Goal: Find specific page/section: Find specific page/section

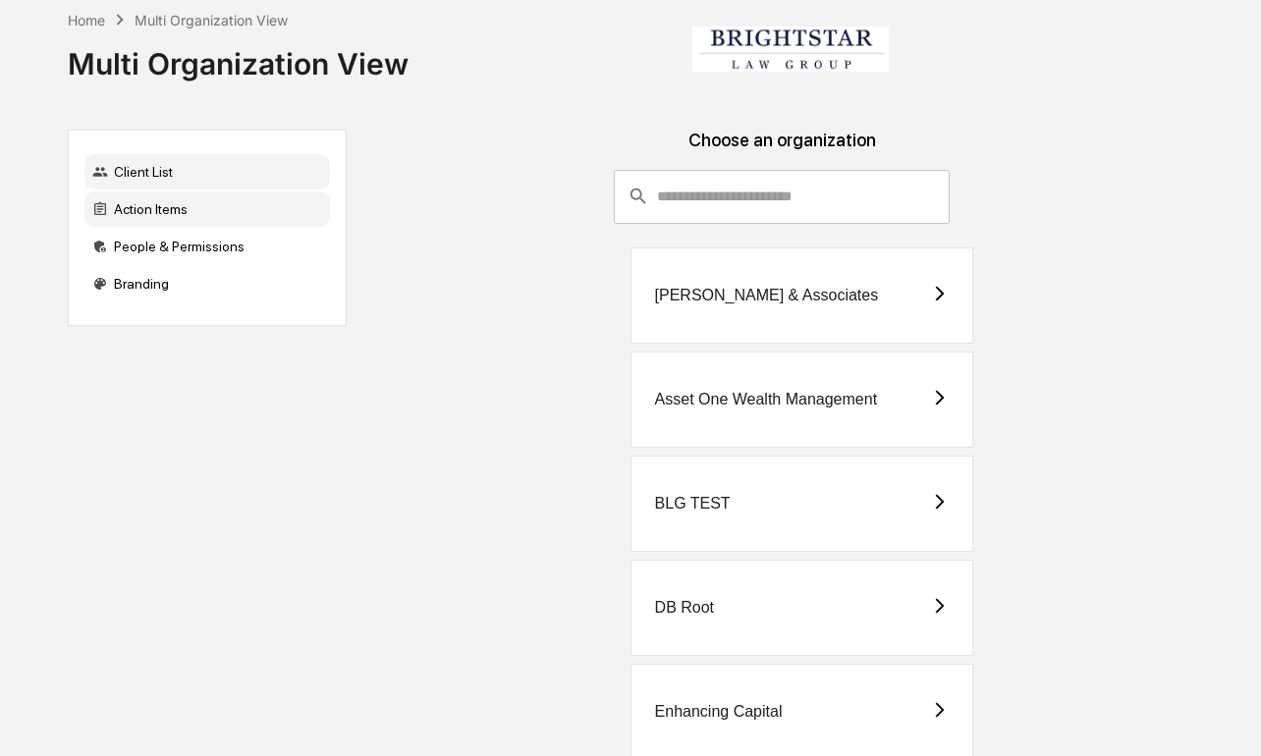
click at [207, 208] on div "Action Items" at bounding box center [207, 209] width 246 height 35
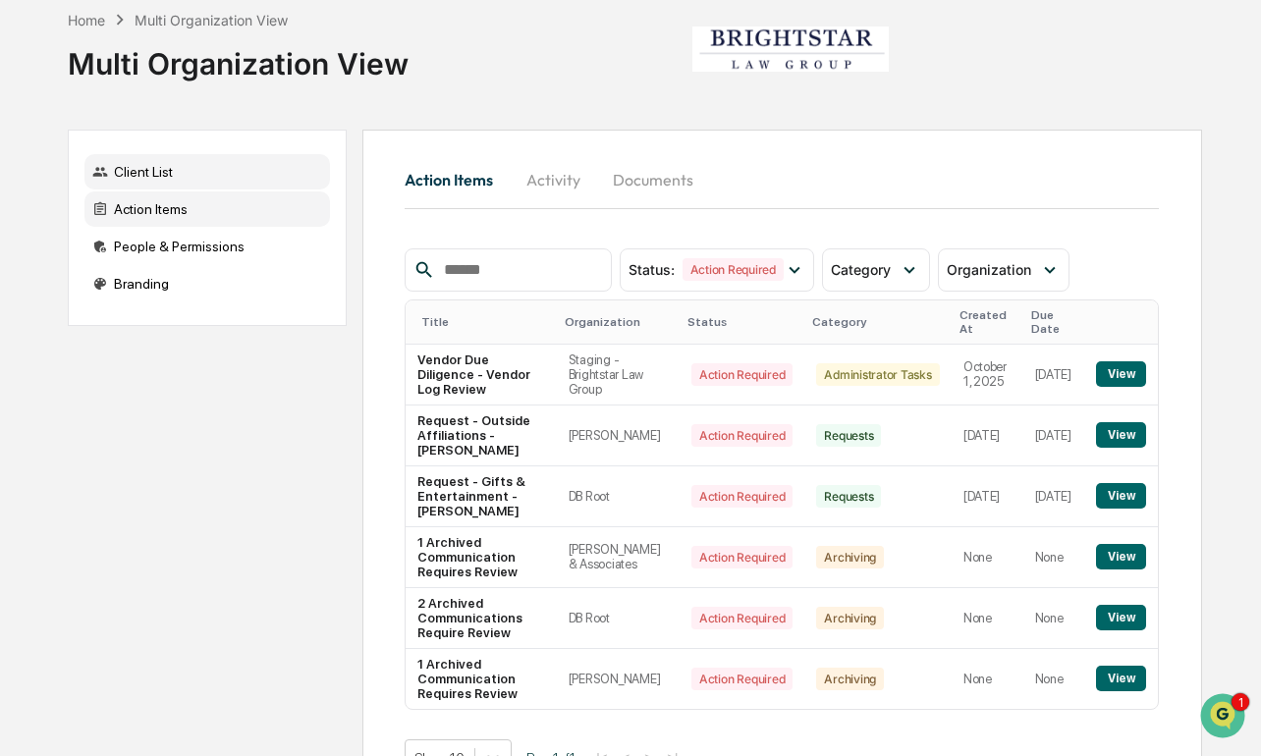
click at [283, 183] on div "Client List" at bounding box center [207, 171] width 246 height 35
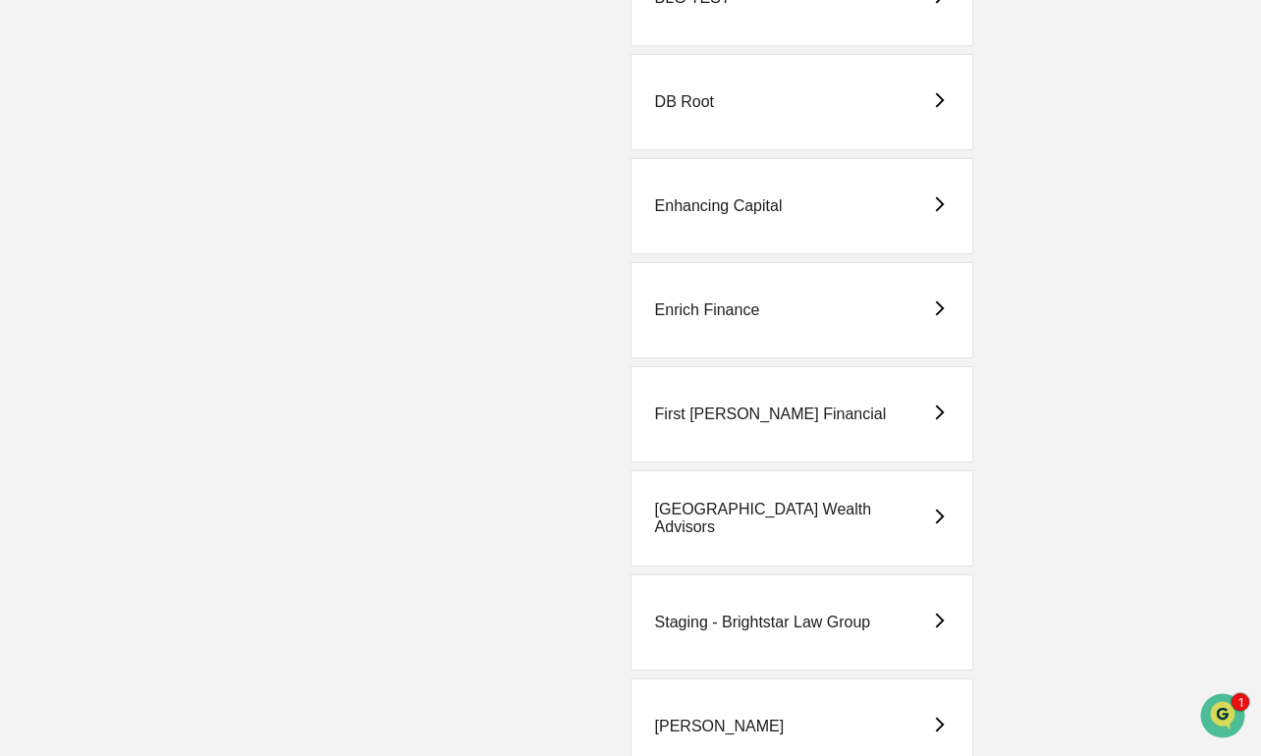
scroll to position [511, 0]
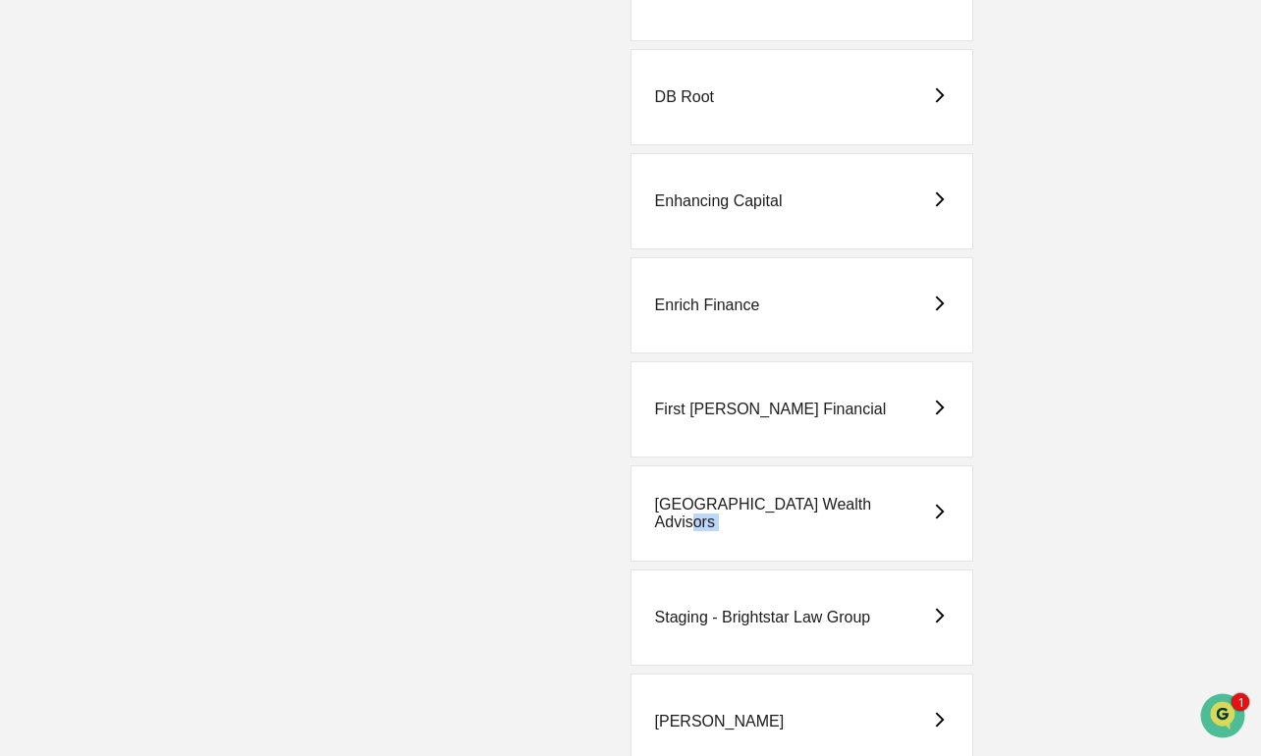
drag, startPoint x: 762, startPoint y: 601, endPoint x: 776, endPoint y: 554, distance: 49.1
click at [777, 552] on div "[PERSON_NAME] & Associates Asset One Wealth Management BLG TEST DB Root Enhanci…" at bounding box center [782, 257] width 841 height 1041
click at [748, 617] on div "Staging - Brightstar Law Group" at bounding box center [763, 618] width 216 height 18
